Goal: Task Accomplishment & Management: Use online tool/utility

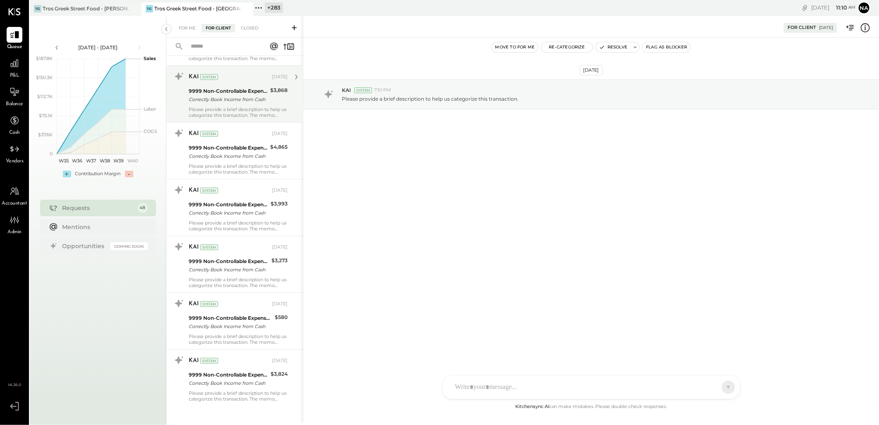
scroll to position [2198, 0]
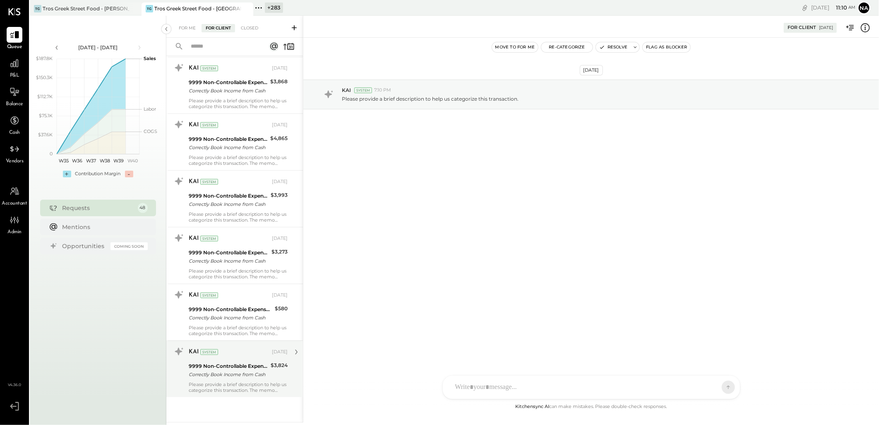
click at [243, 362] on div "9999 Non-Controllable Expenses:Other Income and Expenses:To Be Classified P&L" at bounding box center [228, 366] width 79 height 8
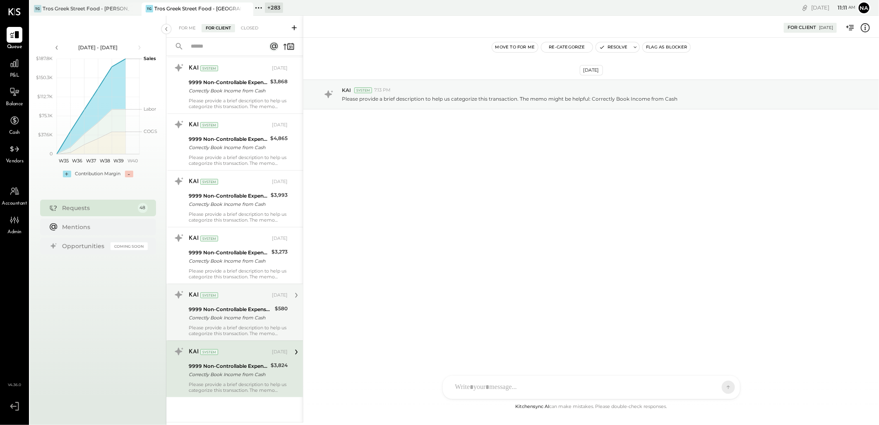
click at [239, 307] on div "9999 Non-Controllable Expenses:Other Income and Expenses:To Be Classified P&L" at bounding box center [231, 309] width 84 height 8
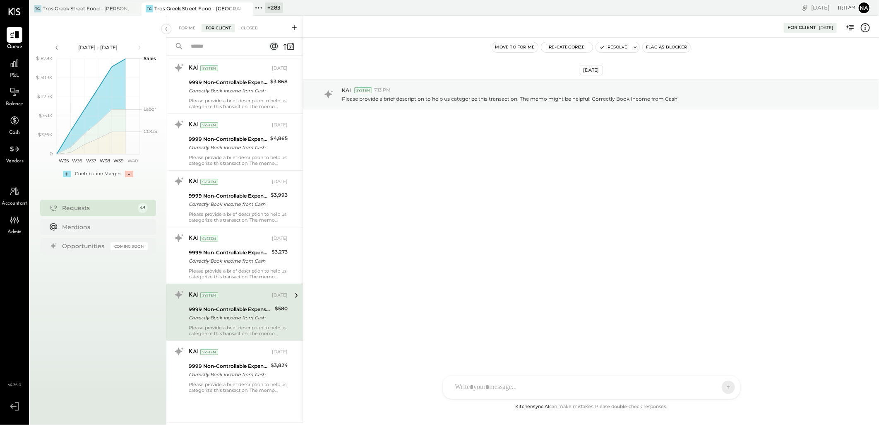
click at [237, 300] on div "KAI System [DATE]" at bounding box center [238, 295] width 99 height 12
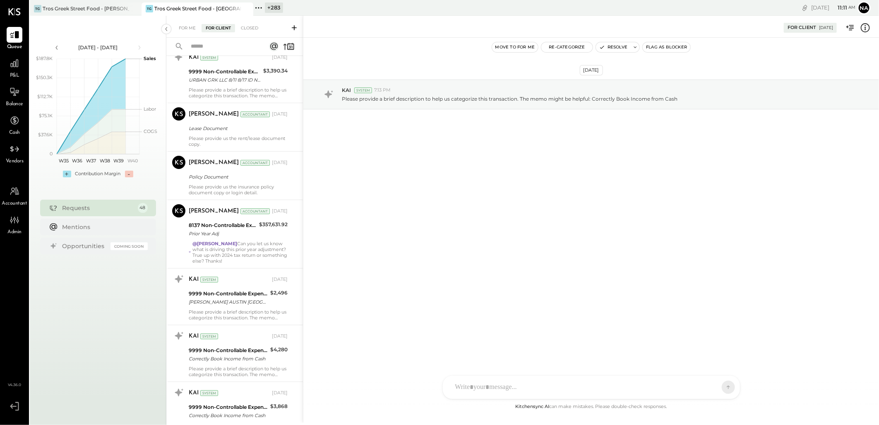
scroll to position [1830, 0]
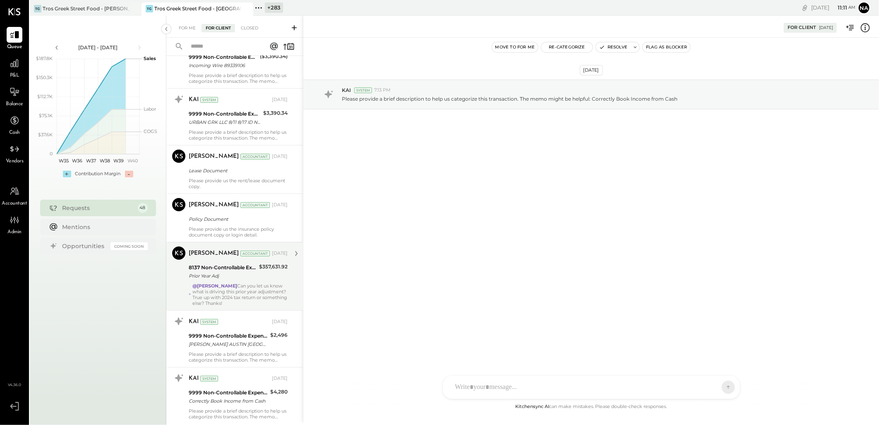
click at [249, 283] on div "[PERSON_NAME] Accountant [DATE] 8137 Non-Controllable Expenses:Other Income and…" at bounding box center [238, 276] width 99 height 60
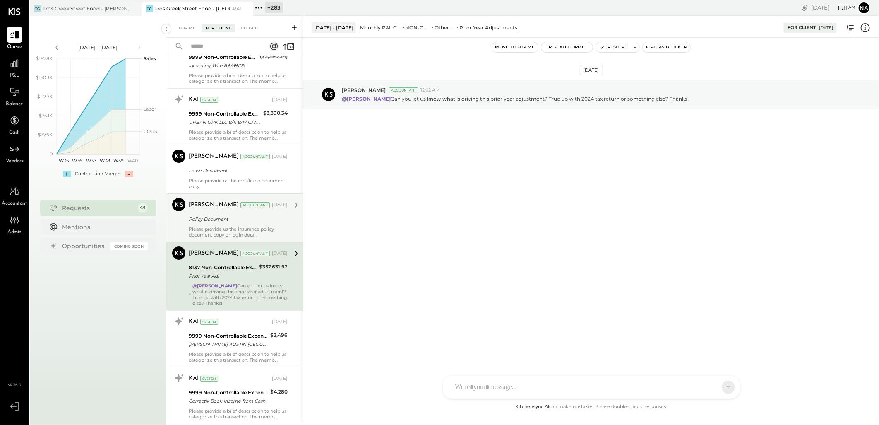
click at [229, 219] on div "Policy Document" at bounding box center [237, 219] width 96 height 8
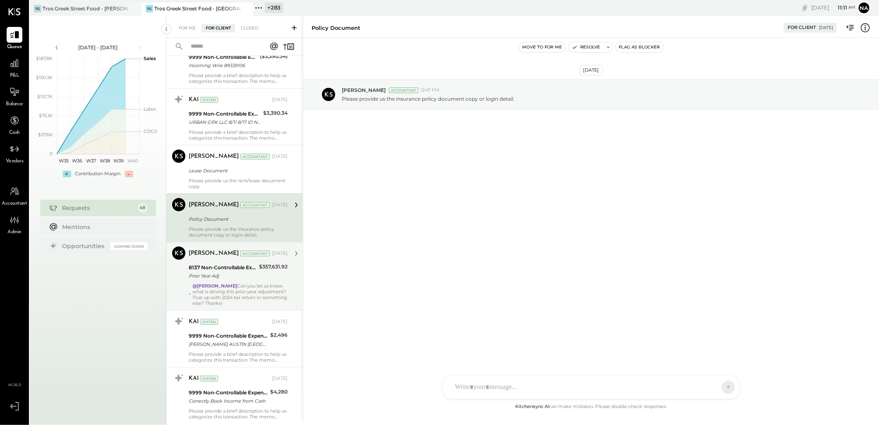
click at [237, 278] on div "Prior Year Adj" at bounding box center [223, 276] width 68 height 8
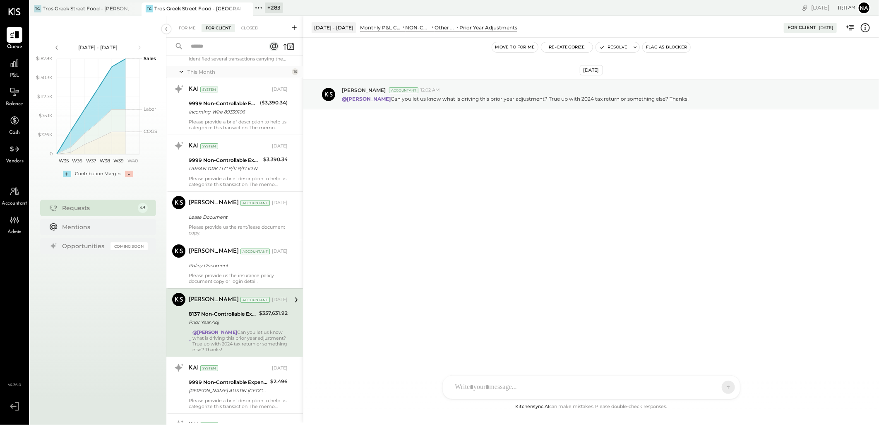
scroll to position [1738, 0]
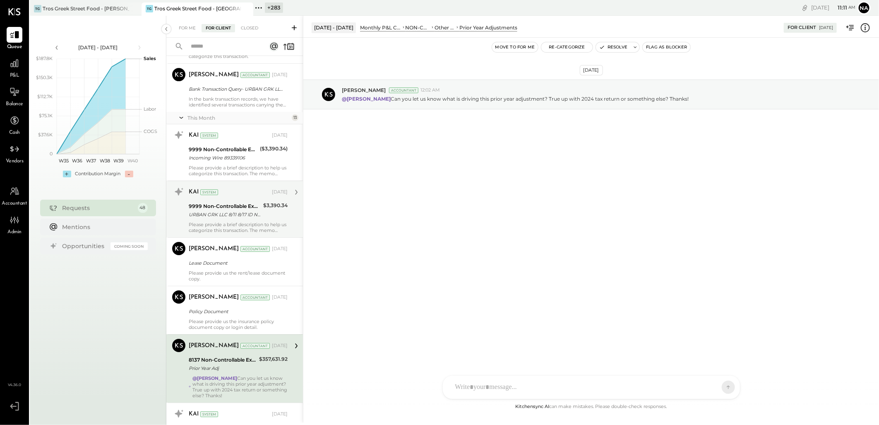
click at [237, 223] on div "Please provide a brief description to help us categorize this transaction. The …" at bounding box center [238, 228] width 99 height 12
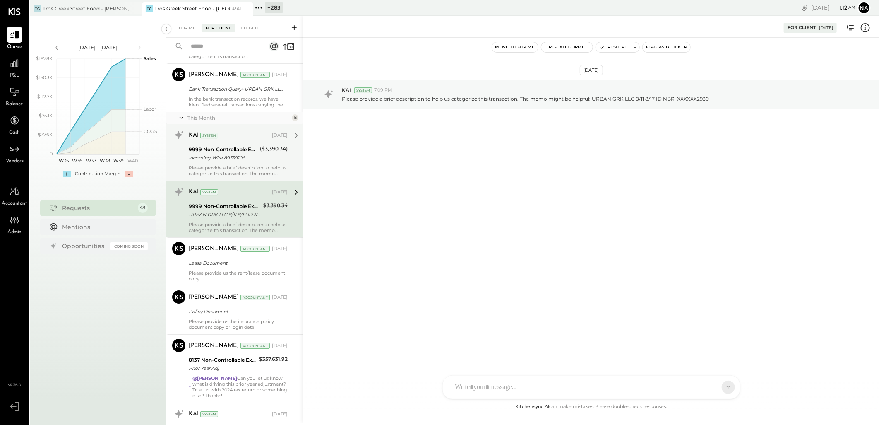
click at [234, 161] on div "Incoming Wire 89339106" at bounding box center [223, 158] width 69 height 8
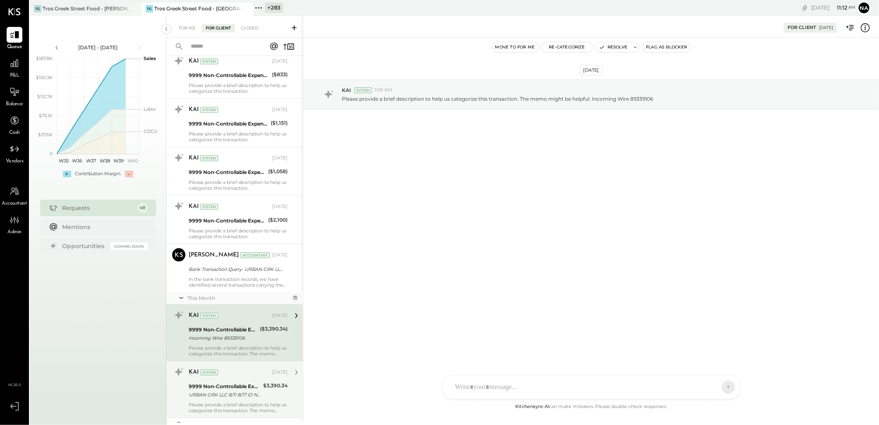
scroll to position [1554, 0]
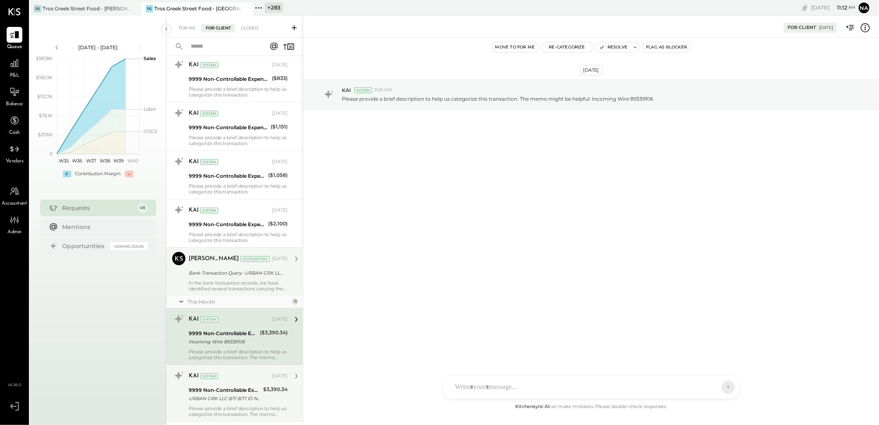
click at [226, 277] on div "Bank Transaction Query- URBAN GRK LLC ****2930" at bounding box center [237, 273] width 96 height 8
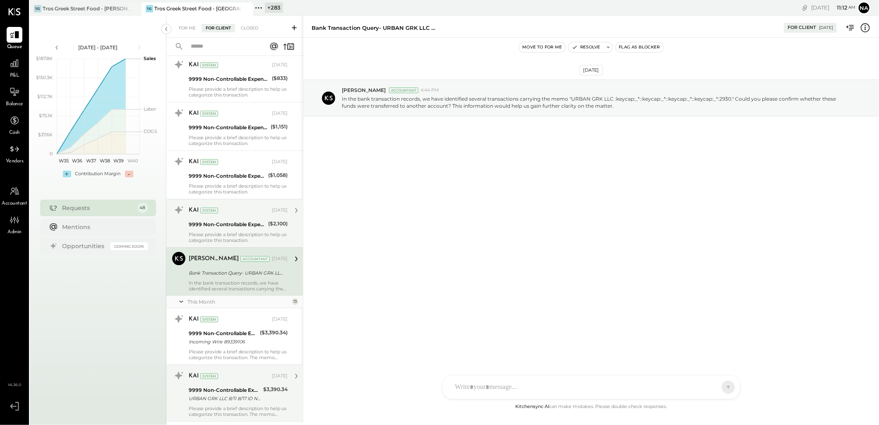
click at [229, 220] on div "9999 Non-Controllable Expenses:Other Income and Expenses:To Be Classified P&L" at bounding box center [227, 224] width 77 height 10
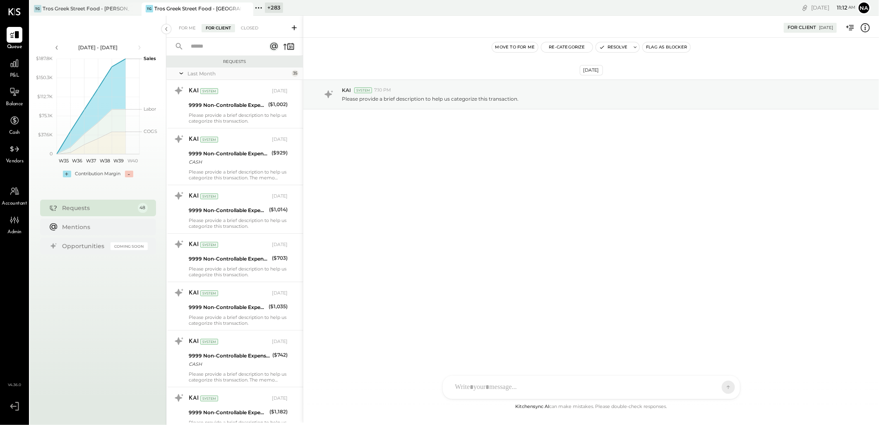
click at [77, 0] on div "TG Tros Greek Street Food - [PERSON_NAME] Tros Greek Street Food - [GEOGRAPHIC_…" at bounding box center [286, 8] width 513 height 16
click at [77, 10] on div "Tros Greek Street Food - [PERSON_NAME]" at bounding box center [86, 8] width 87 height 7
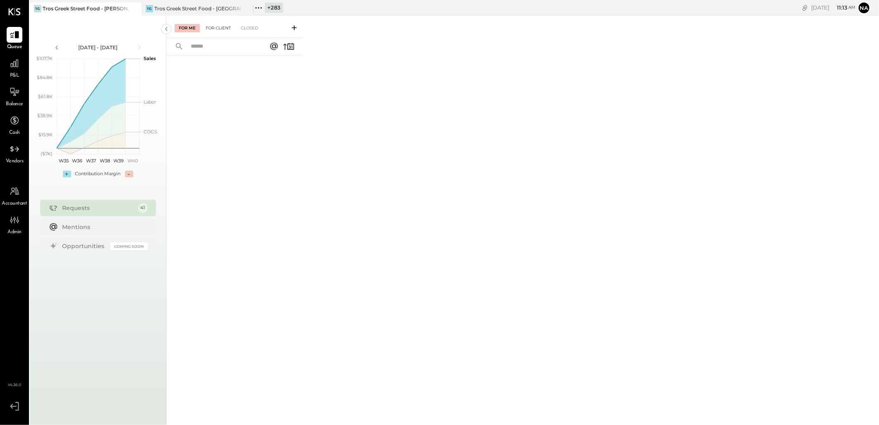
click at [221, 27] on div "For Client" at bounding box center [219, 28] width 34 height 8
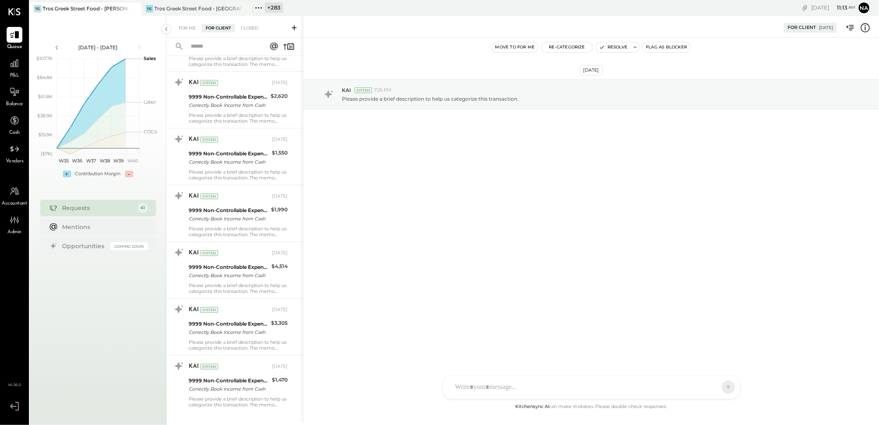
scroll to position [1855, 0]
